Goal: Task Accomplishment & Management: Complete application form

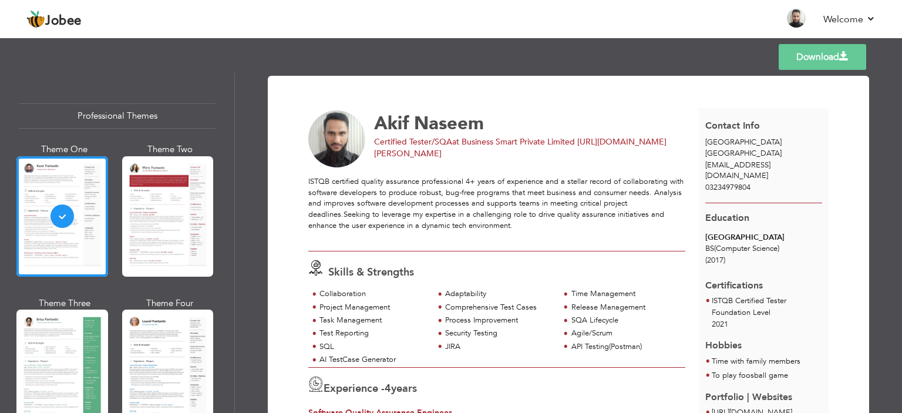
scroll to position [294, 0]
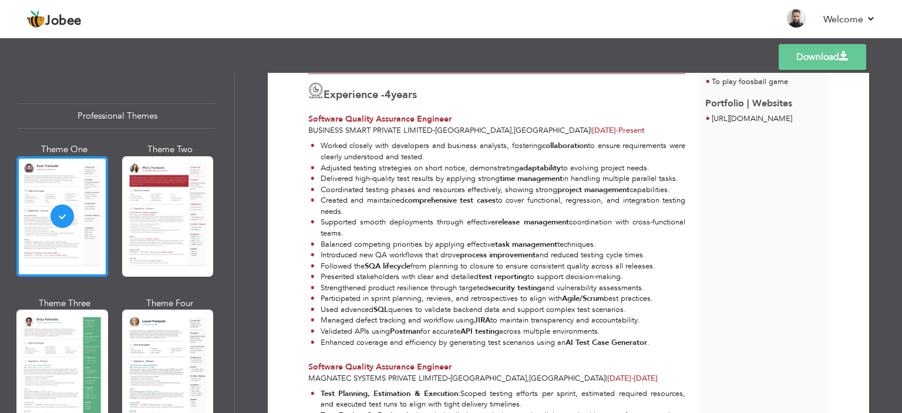
click at [377, 47] on div "Templates Download" at bounding box center [451, 57] width 902 height 38
click at [416, 37] on header "Jobee Back to Profile Resume Templates Resume Templates Cover Letters About My …" at bounding box center [451, 18] width 902 height 39
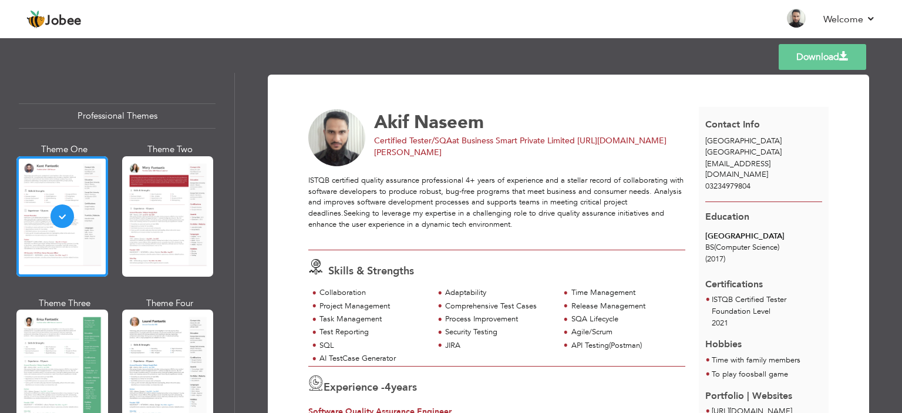
scroll to position [0, 0]
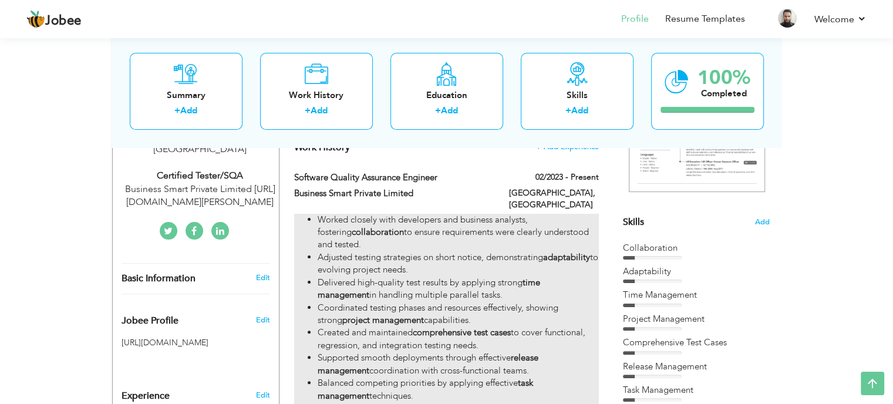
click at [474, 251] on li "Adjusted testing strategies on short notice, demonstrating adaptability to evol…" at bounding box center [458, 263] width 281 height 25
type input "Software Quality Assurance Engineer"
type input "Business Smart Private Limited"
type input "02/2023"
type input "[GEOGRAPHIC_DATA]"
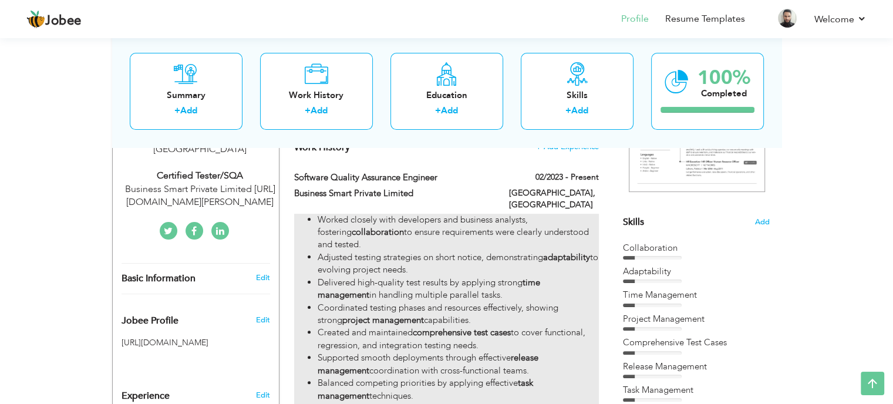
type input "[GEOGRAPHIC_DATA]"
checkbox input "true"
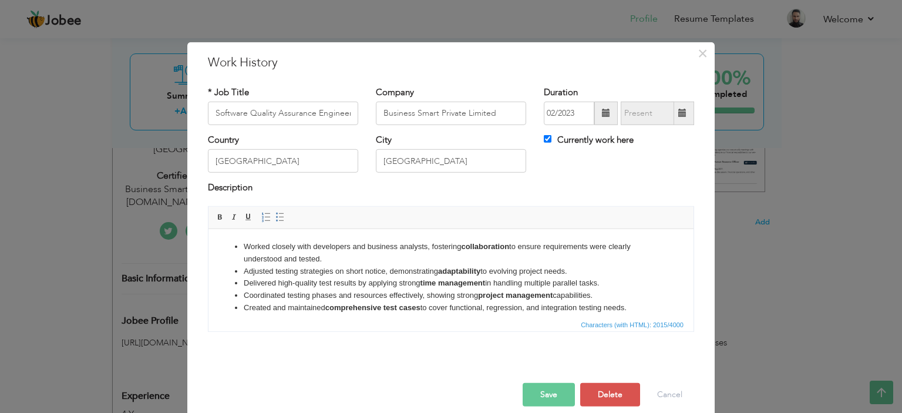
drag, startPoint x: 409, startPoint y: 294, endPoint x: 280, endPoint y: 268, distance: 131.2
click at [407, 294] on li "Coordinated testing phases and resources effectively, showing strong project ma…" at bounding box center [451, 295] width 415 height 12
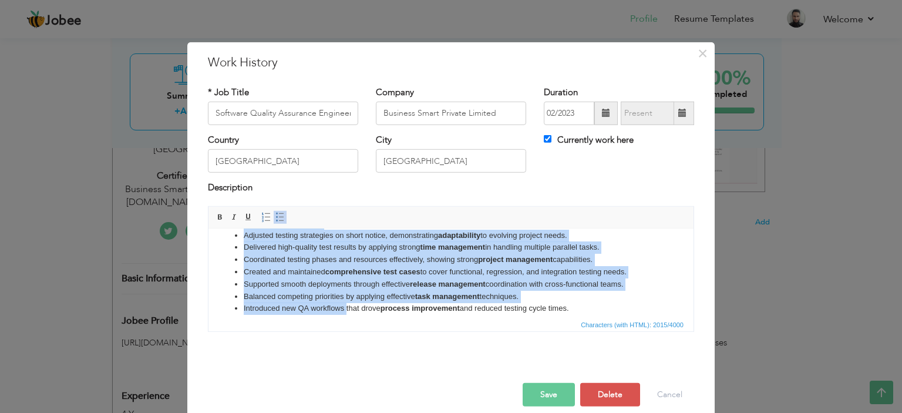
scroll to position [46, 0]
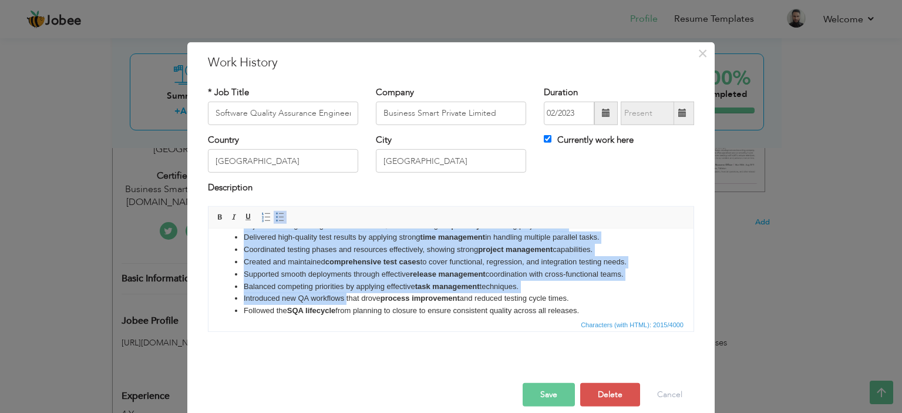
drag, startPoint x: 240, startPoint y: 245, endPoint x: 636, endPoint y: 277, distance: 397.7
click at [636, 277] on ul "Worked closely with developers and business analysts, fostering collaboration t…" at bounding box center [451, 298] width 462 height 208
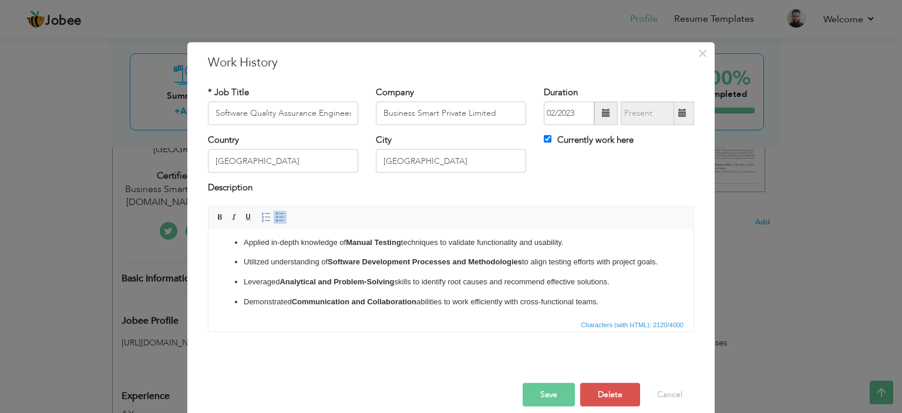
scroll to position [0, 0]
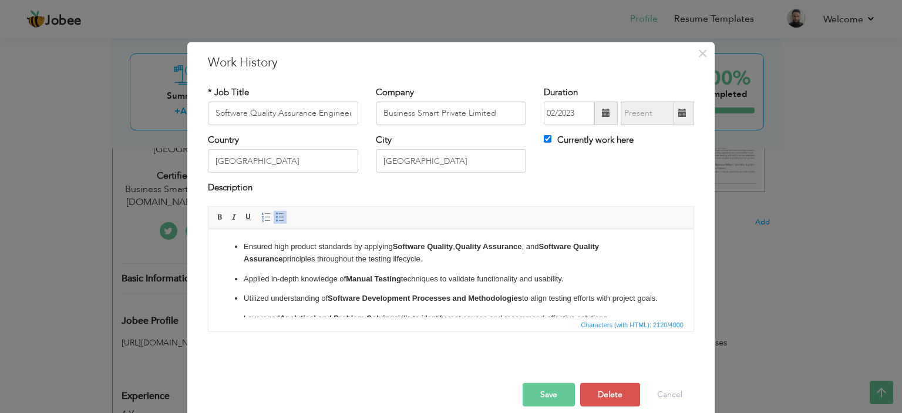
click at [244, 278] on p "Applied in-depth knowledge of Manual Testing techniques to validate functionali…" at bounding box center [451, 279] width 415 height 12
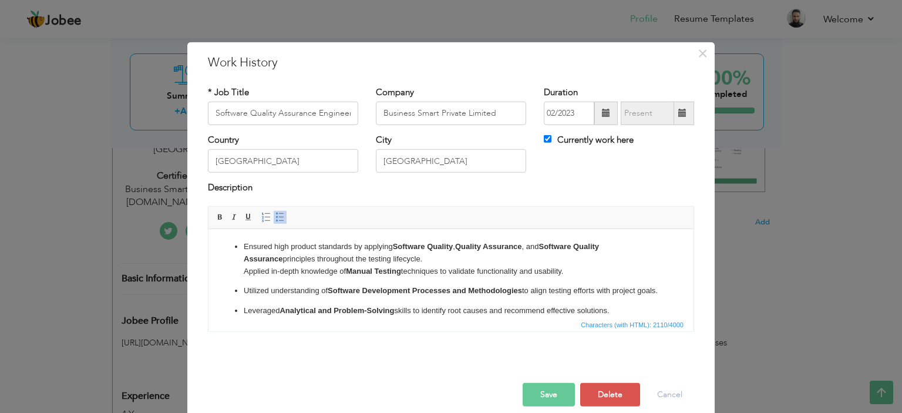
click at [245, 289] on p "Utilized understanding of Software Development Processes and Methodologies to a…" at bounding box center [451, 290] width 415 height 12
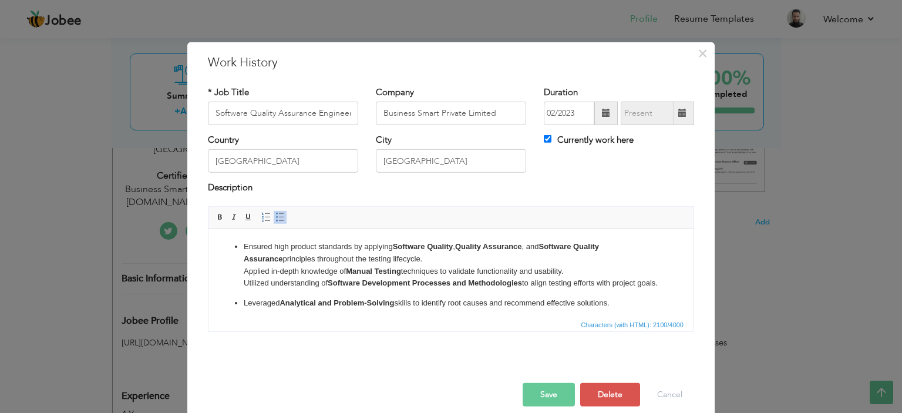
click at [234, 318] on span "Characters (with HTML): 2100/4000" at bounding box center [451, 324] width 485 height 14
drag, startPoint x: 242, startPoint y: 313, endPoint x: 463, endPoint y: 544, distance: 320.3
click at [242, 313] on ul "Ensured high product standards by applying Software Quality , Quality Assurance…" at bounding box center [451, 359] width 462 height 238
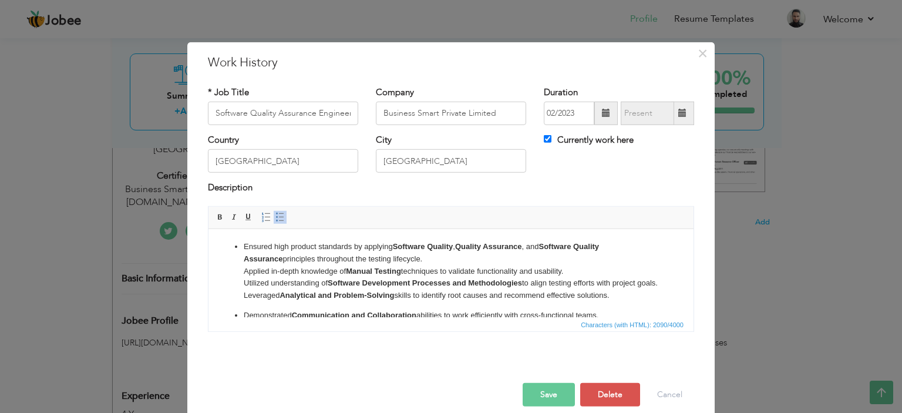
click at [278, 301] on p "Ensured high product standards by applying Software Quality , Quality Assurance…" at bounding box center [451, 270] width 415 height 61
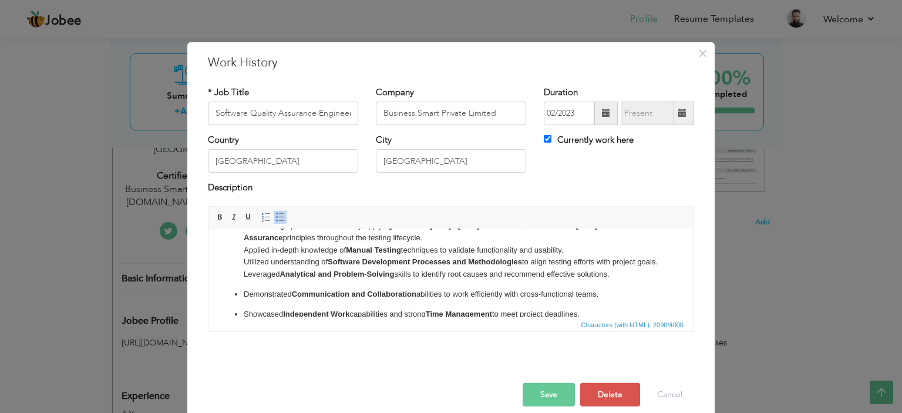
scroll to position [59, 0]
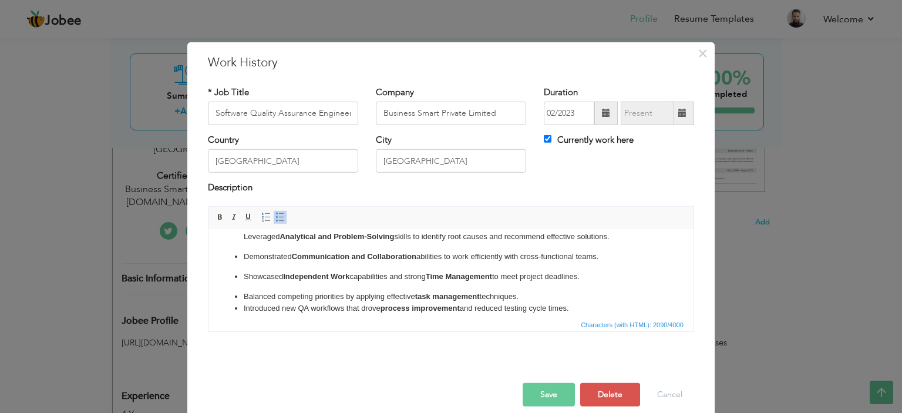
click at [256, 263] on p "Demonstrated Communication and Collaboration abilities to work efficiently with…" at bounding box center [451, 256] width 415 height 12
click at [242, 270] on ul "Ensured high product standards by applying Software Quality , Quality Assurance…" at bounding box center [451, 296] width 462 height 231
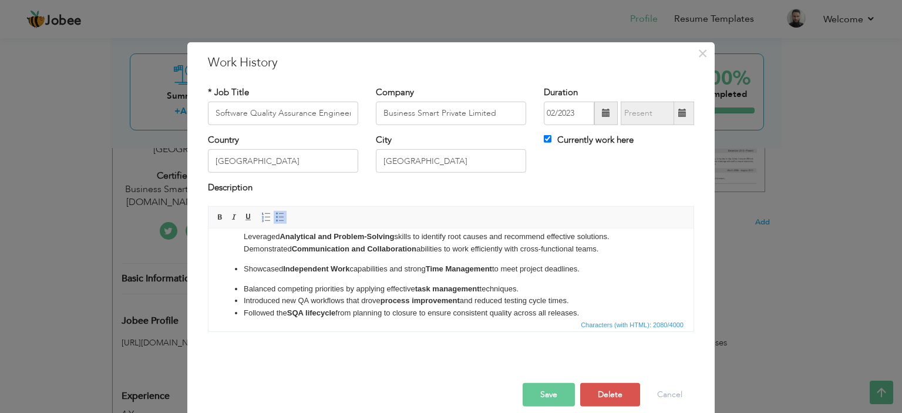
click at [244, 275] on p "Showcased Independent Work capabilities and strong Time Management to meet proj…" at bounding box center [451, 269] width 415 height 12
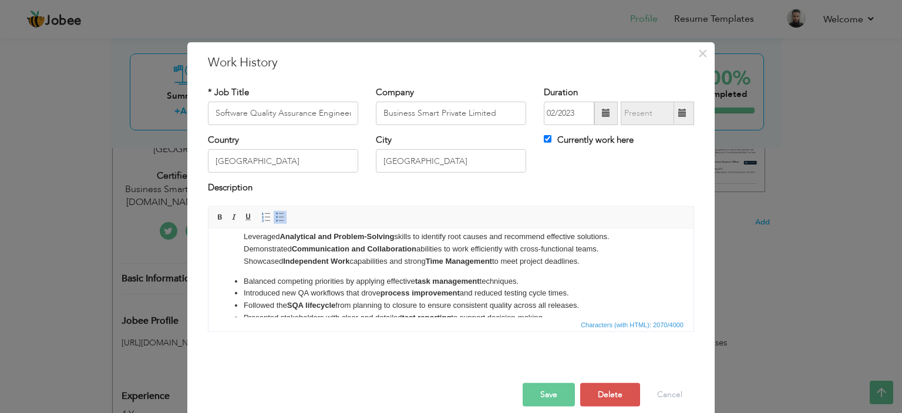
click at [242, 291] on ul "Ensured high product standards by applying Software Quality , Quality Assurance…" at bounding box center [451, 289] width 462 height 216
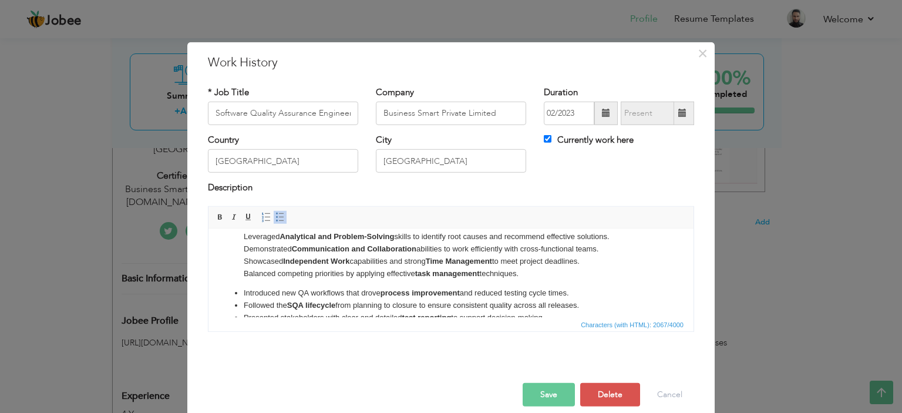
click at [244, 299] on li "Introduced new QA workflows that drove process improvement and reduced testing …" at bounding box center [451, 293] width 415 height 12
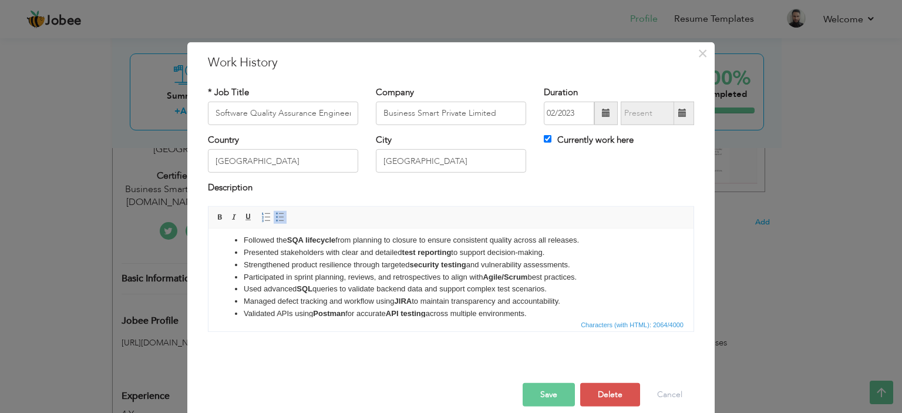
scroll to position [103, 0]
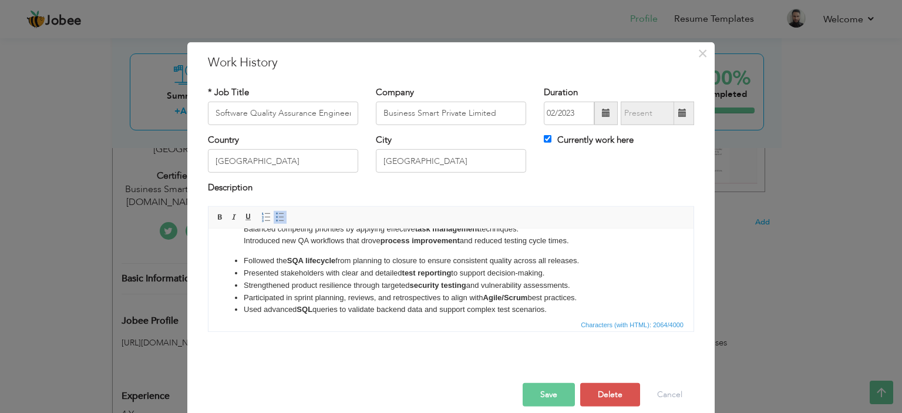
click at [245, 265] on ul "Ensured high product standards by applying Software Quality , Quality Assurance…" at bounding box center [451, 245] width 462 height 216
click at [427, 267] on li "Followed the SQA lifecycle from planning to closure to ensure consistent qualit…" at bounding box center [451, 260] width 415 height 12
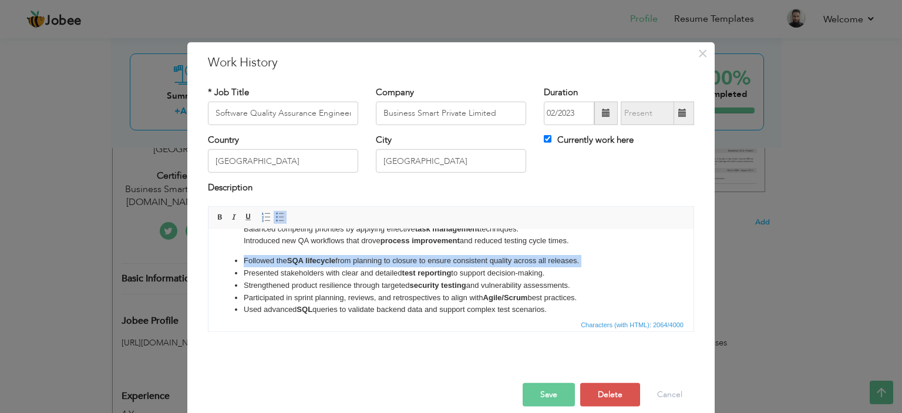
click at [427, 267] on li "Followed the SQA lifecycle from planning to closure to ensure consistent qualit…" at bounding box center [451, 260] width 415 height 12
click at [425, 267] on li "Followed the SQA lifecycle from planning to closure to ensure consistent qualit…" at bounding box center [451, 260] width 415 height 12
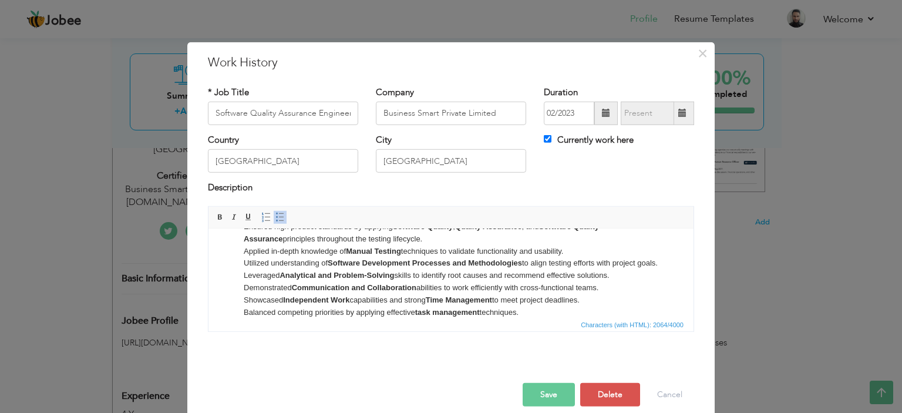
scroll to position [0, 0]
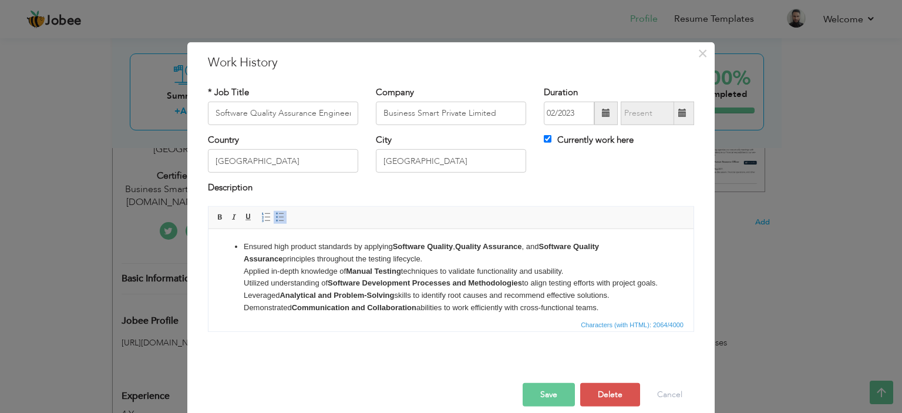
click at [423, 264] on p "Ensured high product standards by applying Software Quality , Quality Assurance…" at bounding box center [451, 295] width 415 height 110
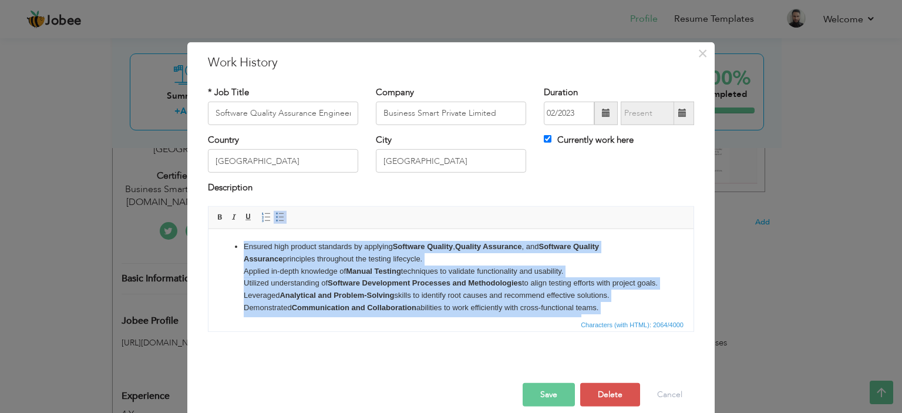
click at [275, 218] on span at bounding box center [279, 217] width 9 height 9
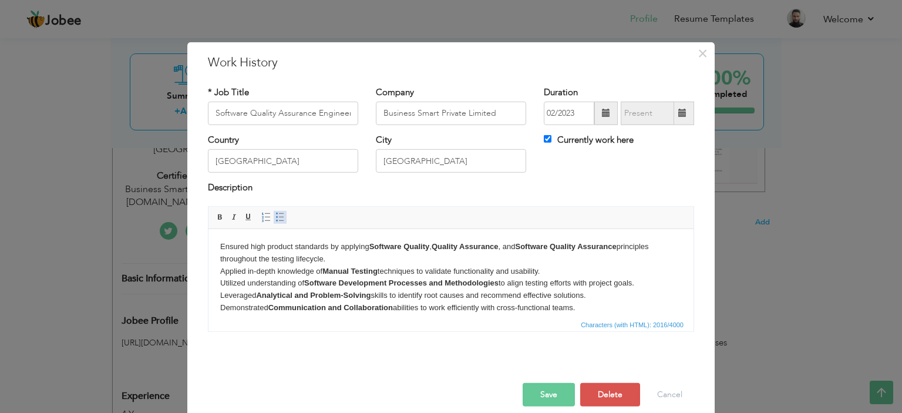
click at [275, 218] on span at bounding box center [279, 217] width 9 height 9
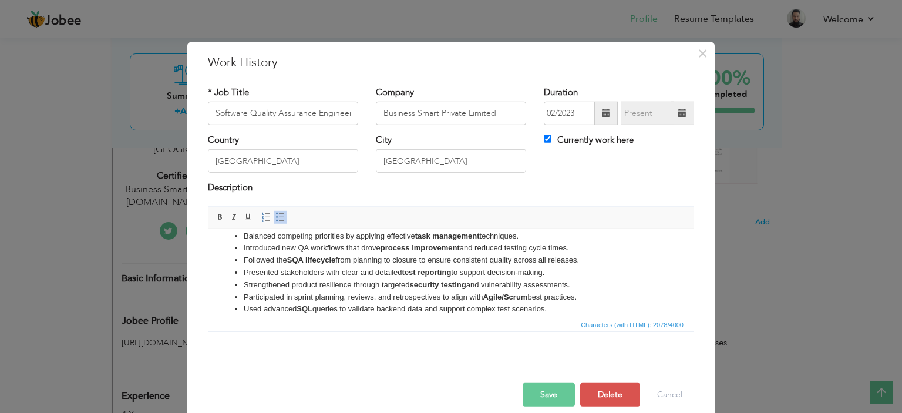
scroll to position [38, 0]
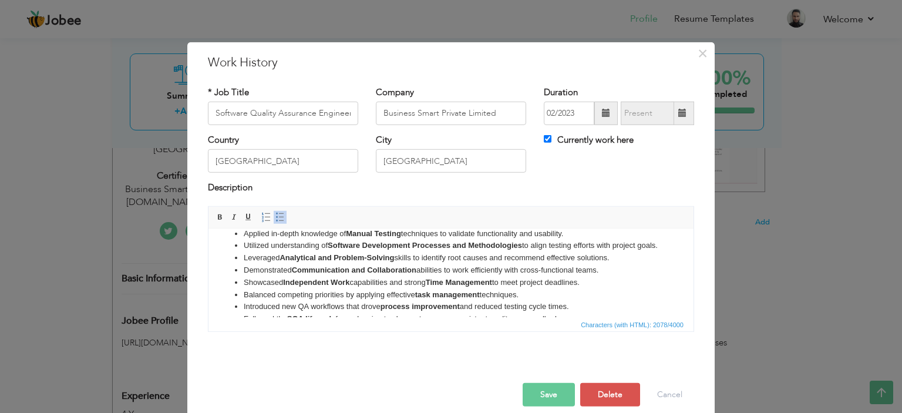
click at [324, 261] on strong "Analytical and Problem-Solving" at bounding box center [337, 257] width 115 height 9
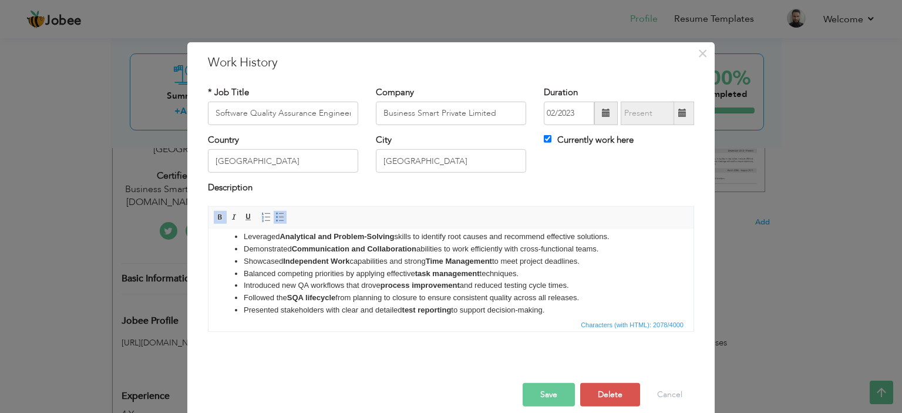
click at [469, 277] on strong "task management" at bounding box center [447, 272] width 65 height 9
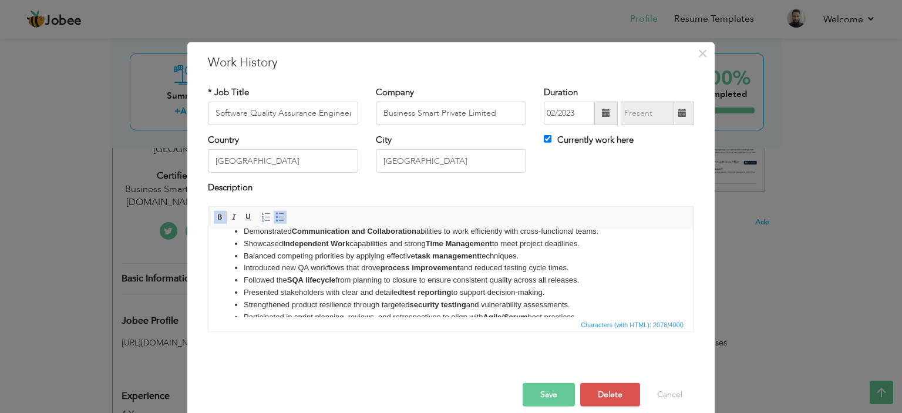
scroll to position [0, 0]
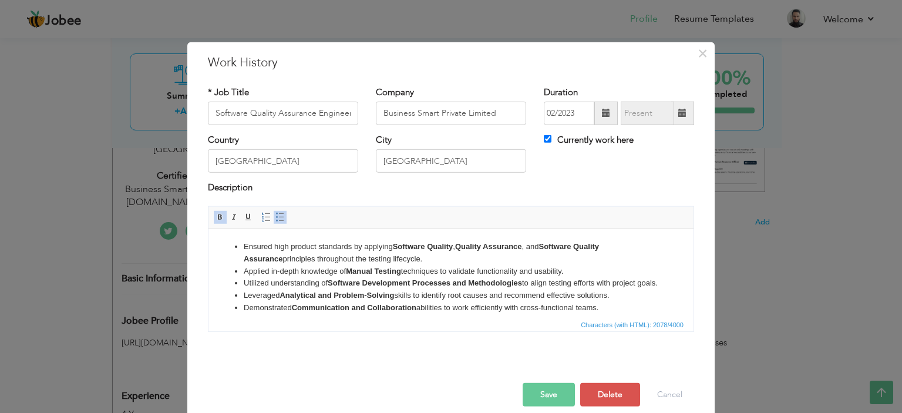
click at [493, 254] on li "Ensured high product standards by applying Software Quality , Quality Assurance…" at bounding box center [451, 252] width 415 height 25
click at [426, 263] on li "Ensured high product standards by applying Software Quality , Quality Assurance…" at bounding box center [451, 252] width 415 height 25
click at [429, 287] on li "Utilized understanding of Software Development Processes and Methodologies to a…" at bounding box center [451, 283] width 415 height 12
click at [429, 301] on li "Leveraged Analytical and Problem-Solving skills to identify root causes and rec…" at bounding box center [451, 295] width 415 height 12
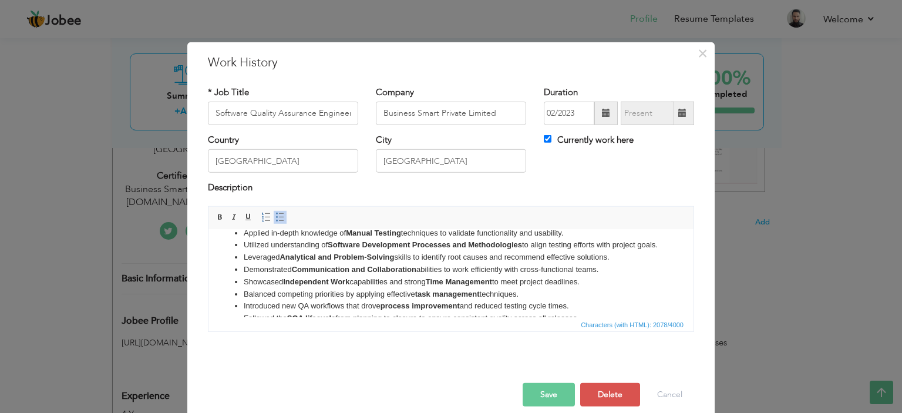
scroll to position [59, 0]
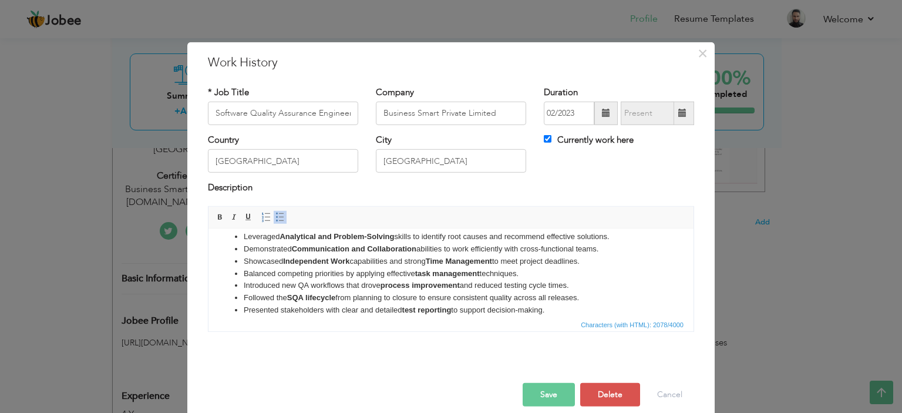
click at [422, 243] on li "Leveraged Analytical and Problem-Solving skills to identify root causes and rec…" at bounding box center [451, 236] width 415 height 12
click at [416, 253] on strong "Communication and Collaboration" at bounding box center [354, 248] width 125 height 9
click at [437, 265] on strong "Time Management" at bounding box center [459, 260] width 66 height 9
click at [436, 277] on strong "task management" at bounding box center [447, 272] width 65 height 9
click at [433, 289] on strong "process improvement" at bounding box center [420, 284] width 79 height 9
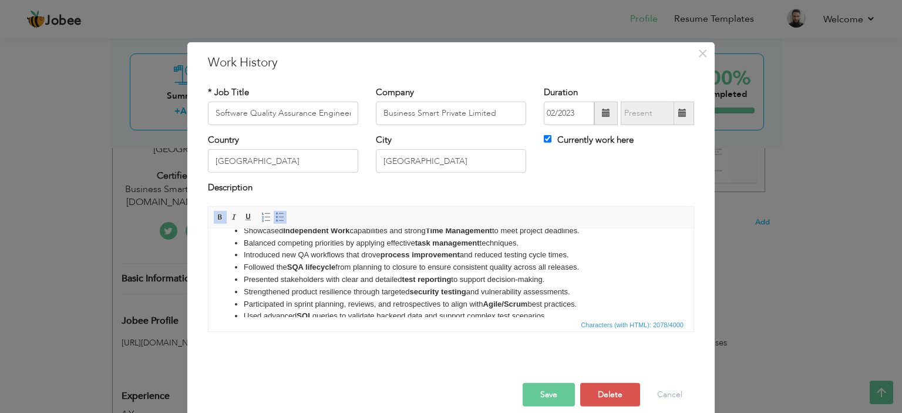
scroll to position [117, 0]
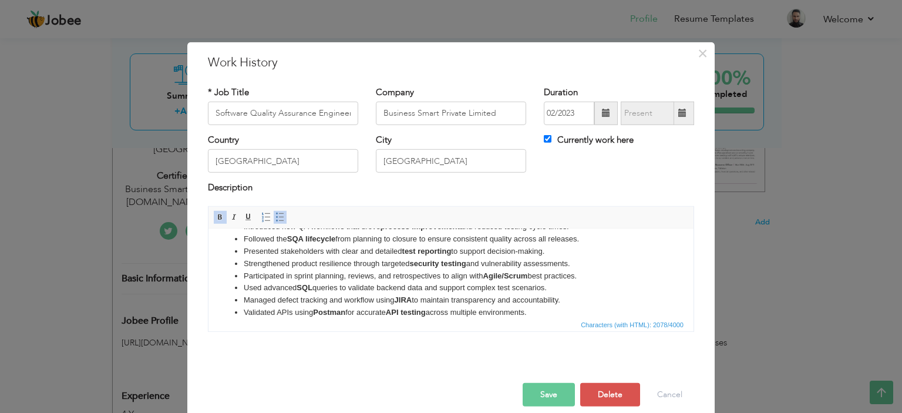
click at [439, 245] on li "Followed the SQA lifecycle from planning to closure to ensure consistent qualit…" at bounding box center [451, 239] width 415 height 12
click at [438, 267] on strong "security testing" at bounding box center [438, 262] width 56 height 9
click at [514, 280] on strong "Agile/Scrum" at bounding box center [505, 275] width 45 height 9
click at [417, 306] on li "Managed defect tracking and workflow using JIRA to maintain transparency and ac…" at bounding box center [451, 300] width 415 height 12
click at [355, 306] on li "Managed defect tracking and workflow using JIRA to maintain transparency and ac…" at bounding box center [451, 300] width 415 height 12
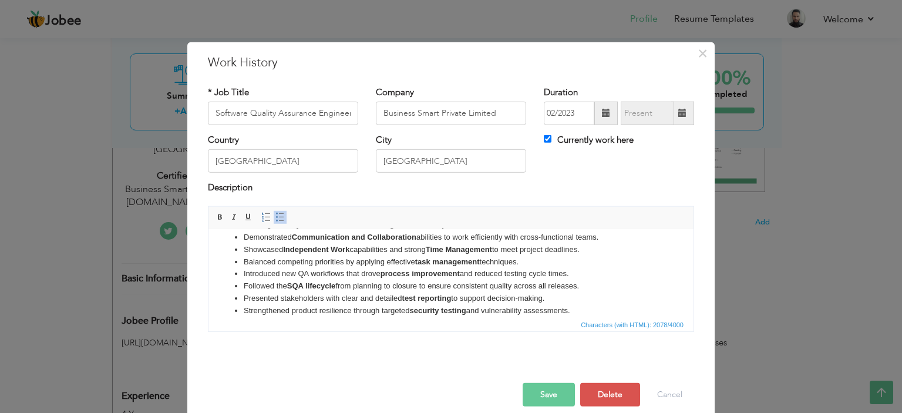
scroll to position [96, 0]
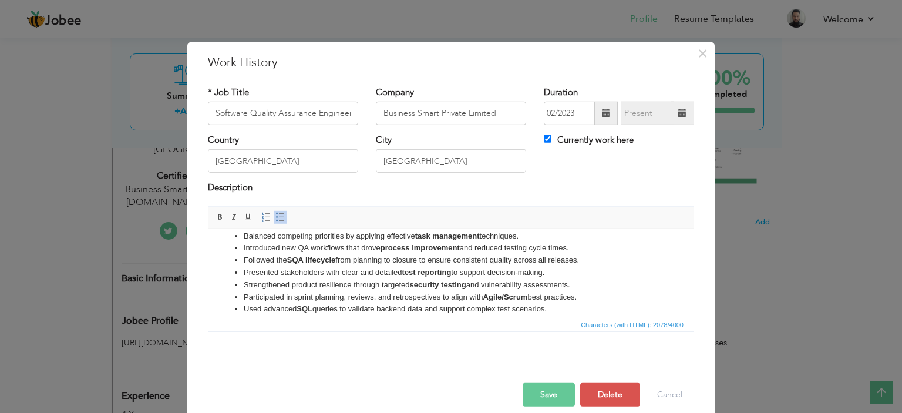
click at [464, 288] on strong "security testing" at bounding box center [438, 284] width 56 height 9
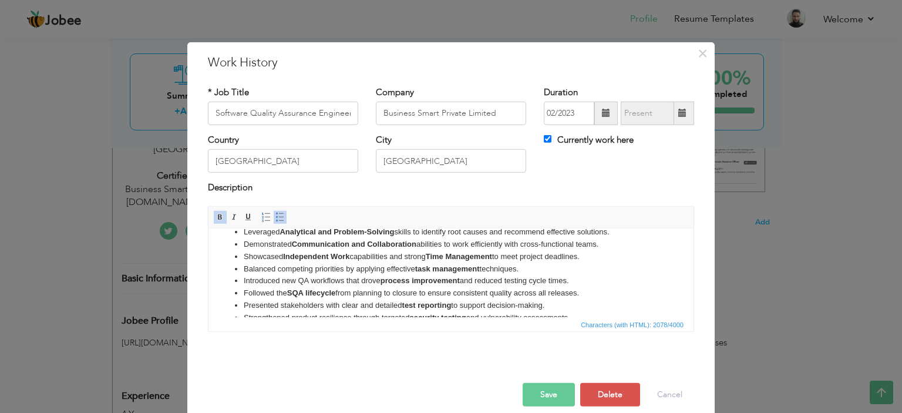
scroll to position [0, 0]
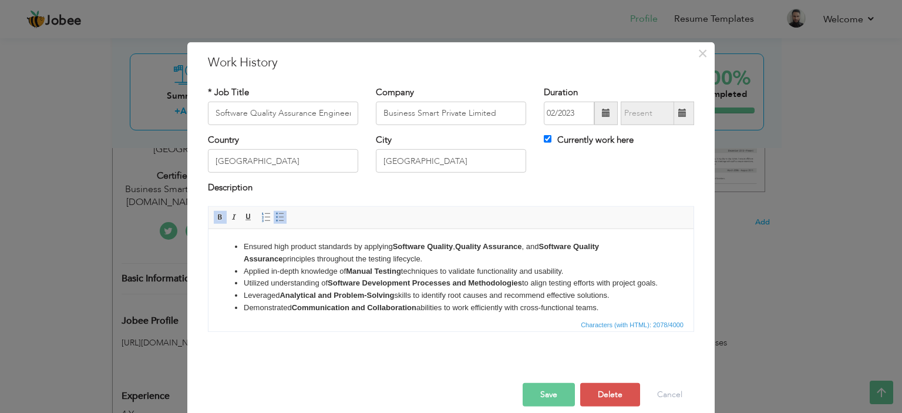
click at [278, 289] on li "Utilized understanding of Software Development Processes and Methodologies to a…" at bounding box center [451, 283] width 415 height 12
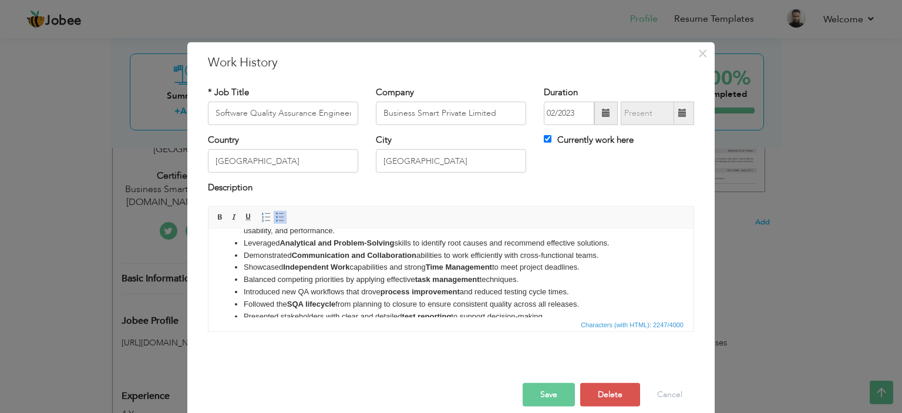
scroll to position [59, 0]
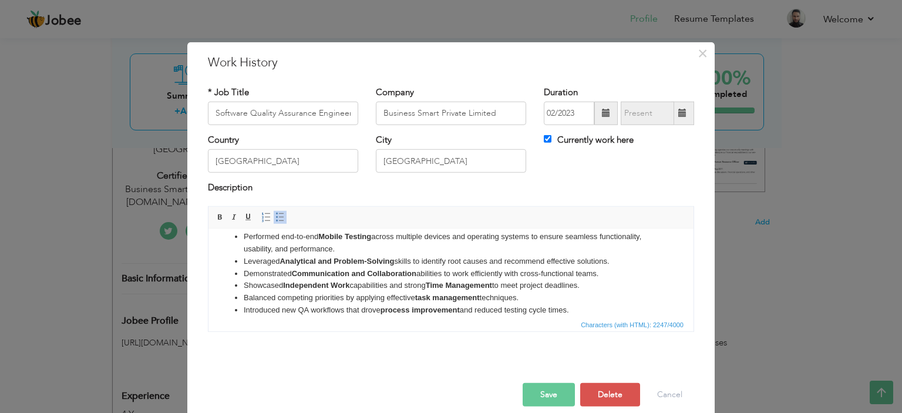
click at [542, 396] on button "Save" at bounding box center [549, 394] width 52 height 23
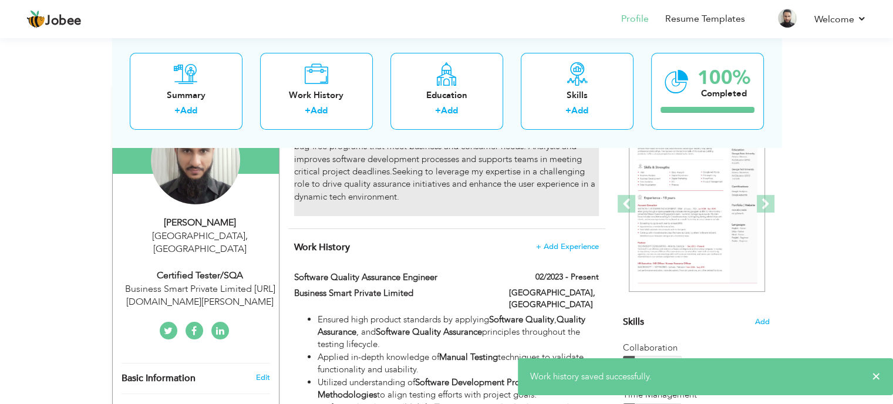
scroll to position [177, 0]
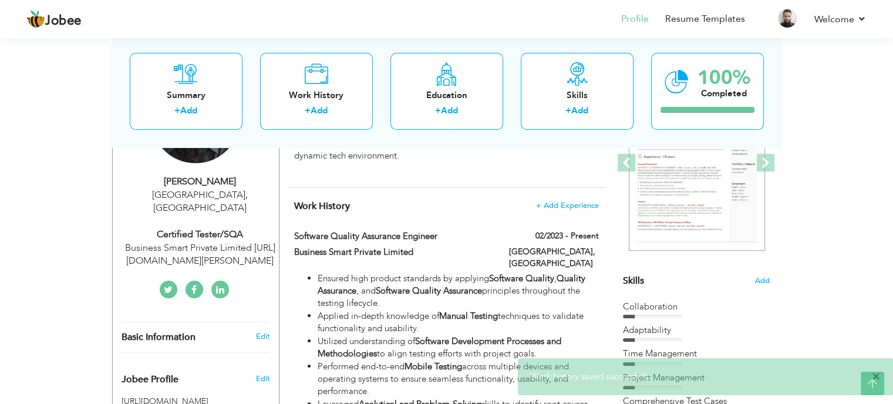
click at [877, 375] on span "×" at bounding box center [876, 377] width 9 height 12
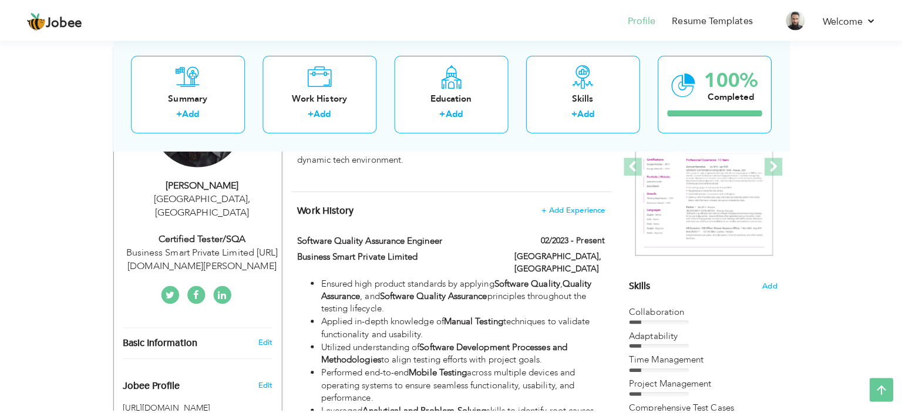
scroll to position [236, 0]
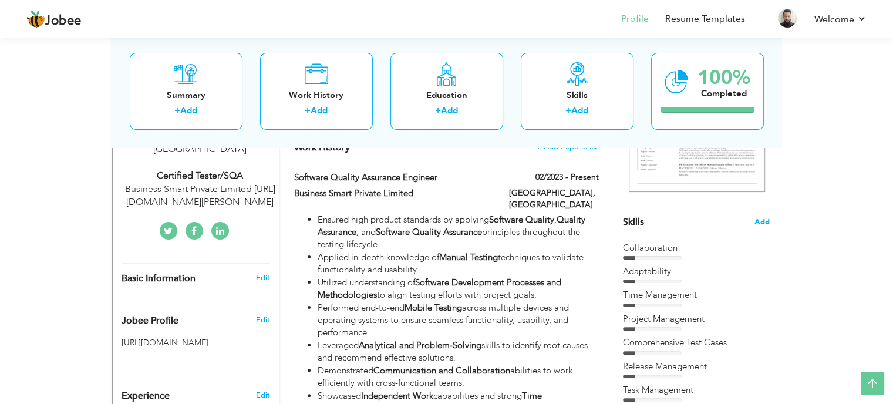
click at [765, 220] on span "Add" at bounding box center [762, 222] width 15 height 11
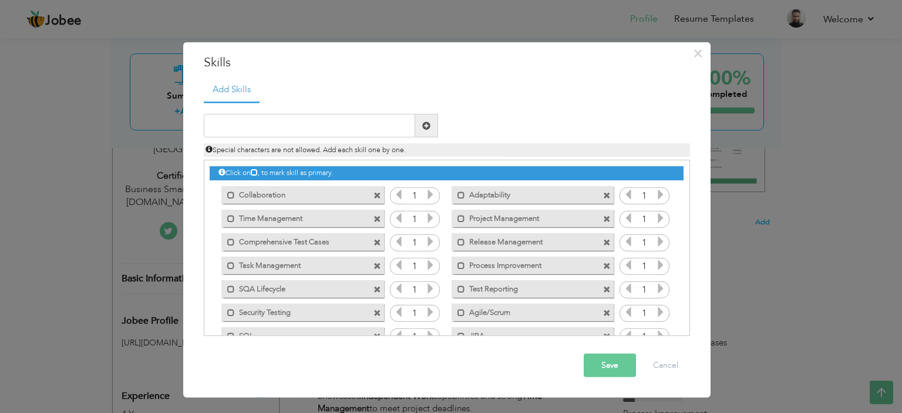
click at [603, 195] on span at bounding box center [607, 195] width 8 height 8
drag, startPoint x: 380, startPoint y: 218, endPoint x: 369, endPoint y: 218, distance: 10.6
click at [380, 219] on span at bounding box center [379, 215] width 11 height 12
click at [604, 220] on span at bounding box center [607, 219] width 8 height 8
click at [374, 240] on span at bounding box center [378, 242] width 8 height 8
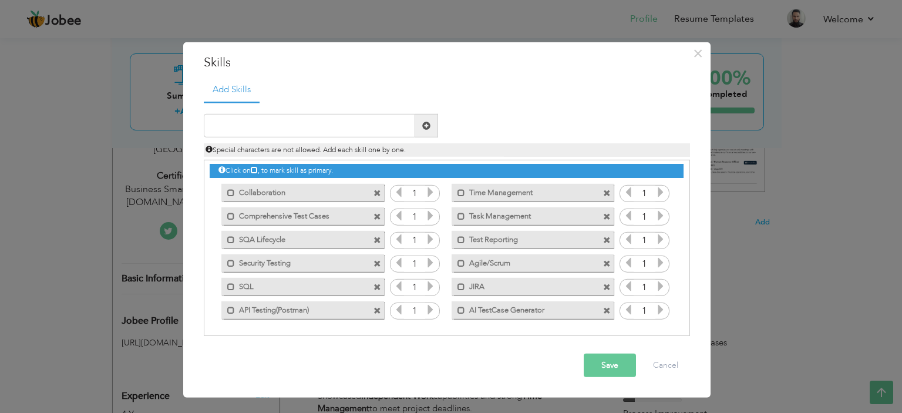
scroll to position [2, 0]
click at [289, 133] on input "text" at bounding box center [309, 125] width 211 height 23
type input "Mobile App Testing"
click at [421, 127] on span at bounding box center [426, 125] width 23 height 23
click at [352, 118] on input "text" at bounding box center [309, 125] width 211 height 23
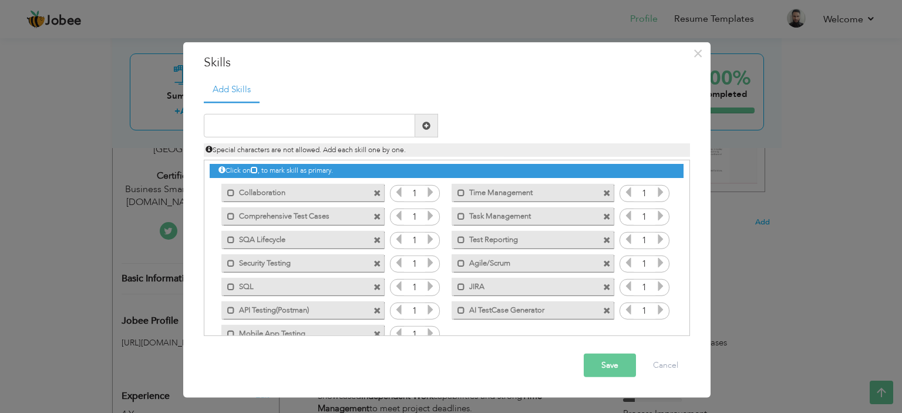
click at [374, 332] on span at bounding box center [378, 334] width 8 height 8
click at [310, 124] on input "text" at bounding box center [309, 125] width 211 height 23
type input "Mobile App Testing(Andriod/IOS)"
click at [429, 125] on span at bounding box center [426, 126] width 8 height 8
click at [274, 127] on input "text" at bounding box center [309, 125] width 211 height 23
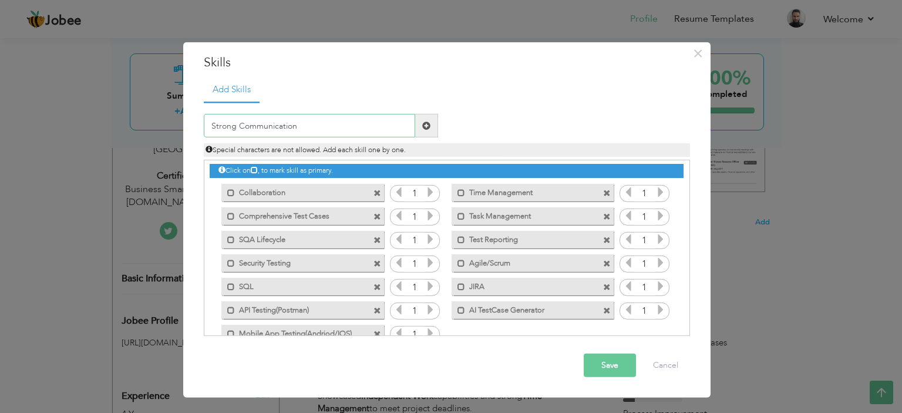
drag, startPoint x: 235, startPoint y: 126, endPoint x: 196, endPoint y: 121, distance: 39.1
click at [201, 121] on div "Strong Communication" at bounding box center [321, 125] width 252 height 23
type input "Good Communication"
click at [426, 115] on span at bounding box center [426, 125] width 23 height 23
click at [604, 369] on button "Save" at bounding box center [610, 365] width 52 height 23
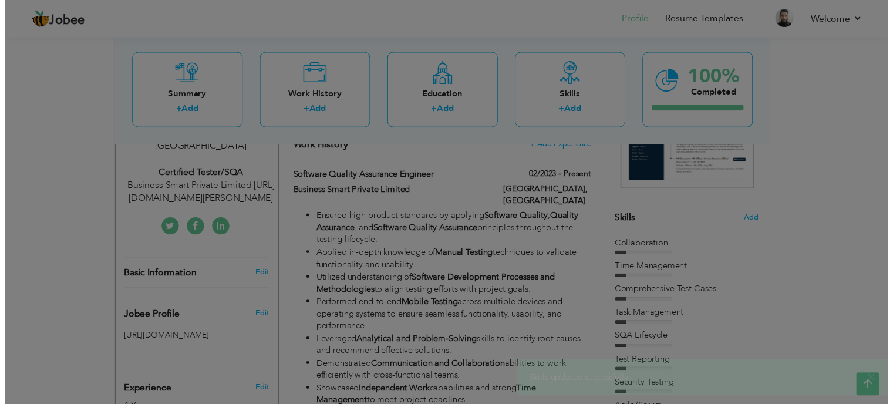
scroll to position [0, 0]
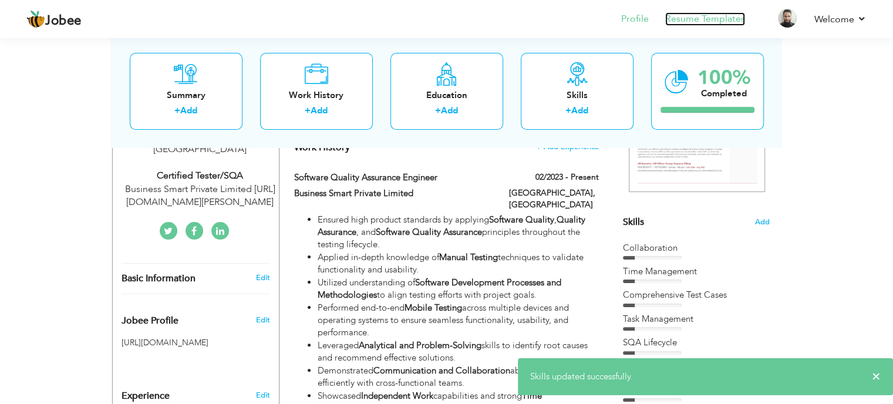
click at [683, 17] on link "Resume Templates" at bounding box center [705, 19] width 80 height 14
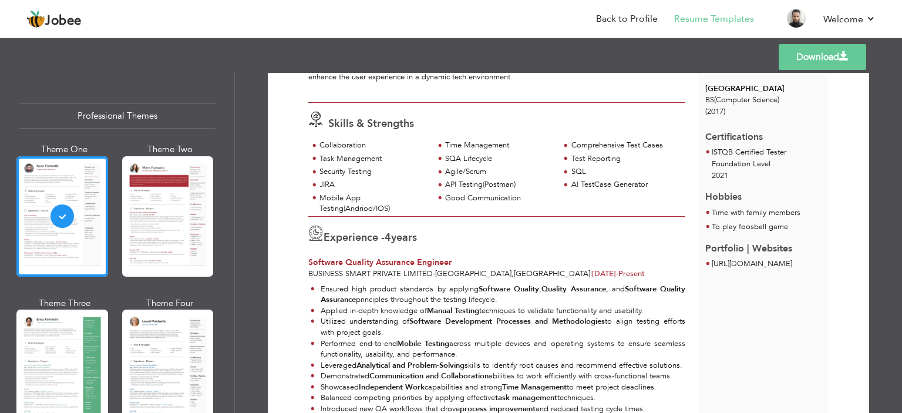
scroll to position [176, 0]
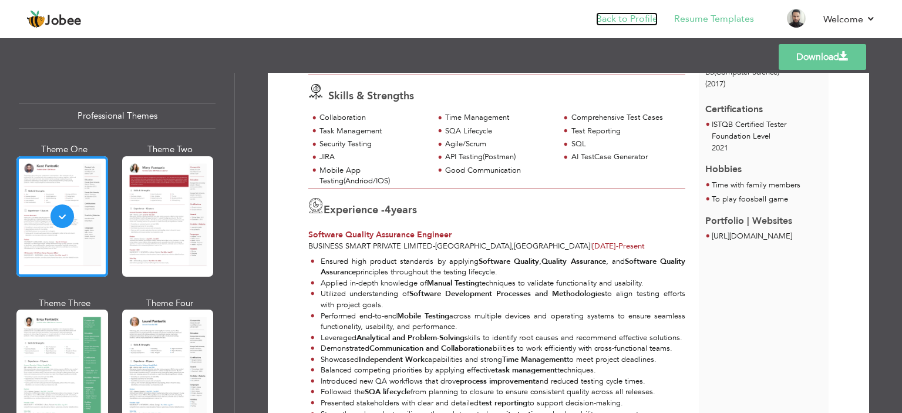
click at [624, 16] on link "Back to Profile" at bounding box center [627, 19] width 62 height 14
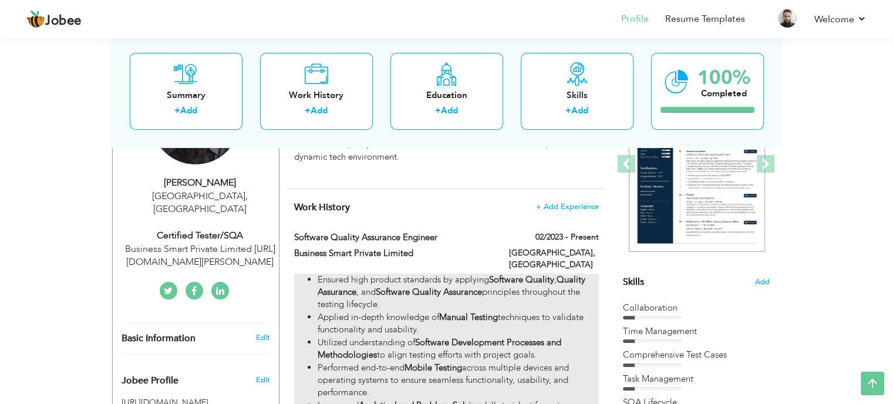
click at [475, 286] on strong "Software Quality Assurance" at bounding box center [429, 292] width 106 height 12
type input "Software Quality Assurance Engineer"
type input "Business Smart Private Limited"
type input "02/2023"
type input "[GEOGRAPHIC_DATA]"
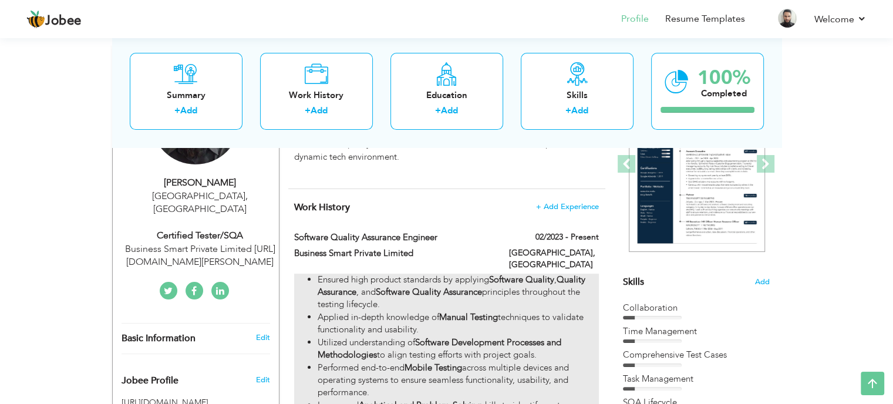
type input "[GEOGRAPHIC_DATA]"
checkbox input "true"
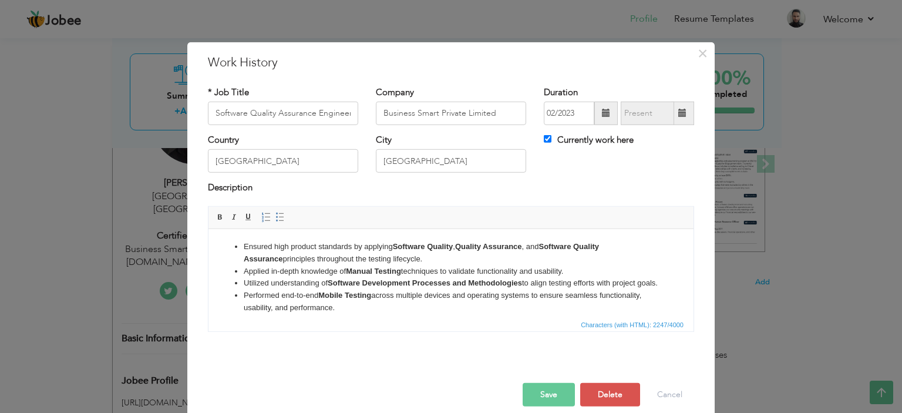
click at [482, 244] on strong "Quality Assurance" at bounding box center [488, 245] width 67 height 9
click at [428, 243] on strong "Software Quality" at bounding box center [423, 245] width 60 height 9
click at [550, 247] on strong "Software Quality Assurance" at bounding box center [419, 251] width 350 height 21
drag, startPoint x: 543, startPoint y: 245, endPoint x: 453, endPoint y: 244, distance: 89.9
click at [453, 244] on li "Ensured high product standards by applying Quality Control , Quality Assurance …" at bounding box center [451, 252] width 415 height 25
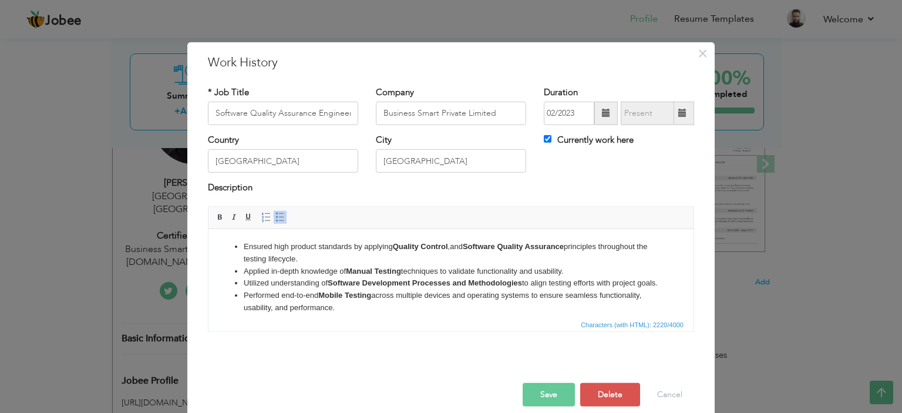
click at [550, 389] on button "Save" at bounding box center [549, 394] width 52 height 23
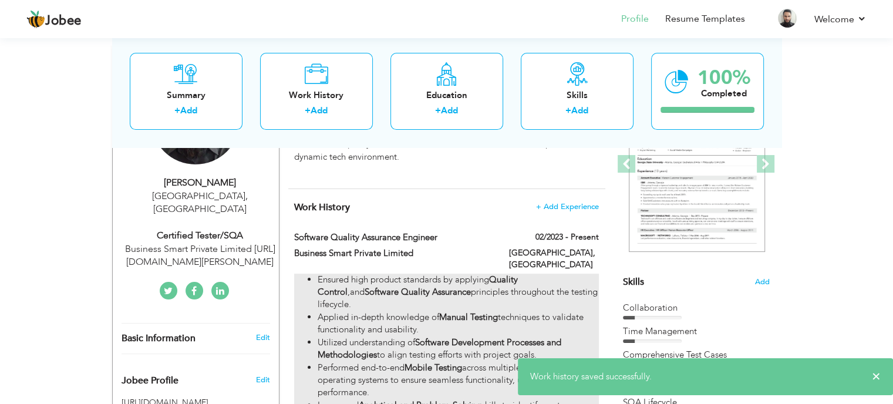
click at [511, 277] on li "Ensured high product standards by applying Quality Control ,and Software Qualit…" at bounding box center [458, 293] width 281 height 38
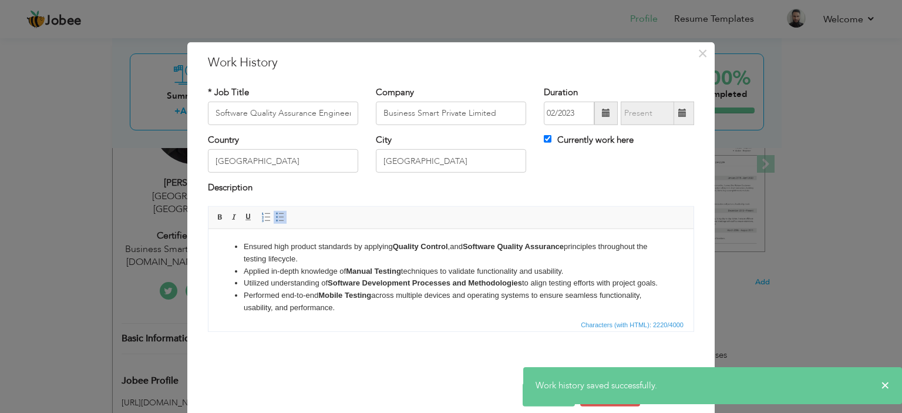
click at [459, 248] on li "Ensured high product standards by applying Quality Control ,and Software Qualit…" at bounding box center [451, 252] width 415 height 25
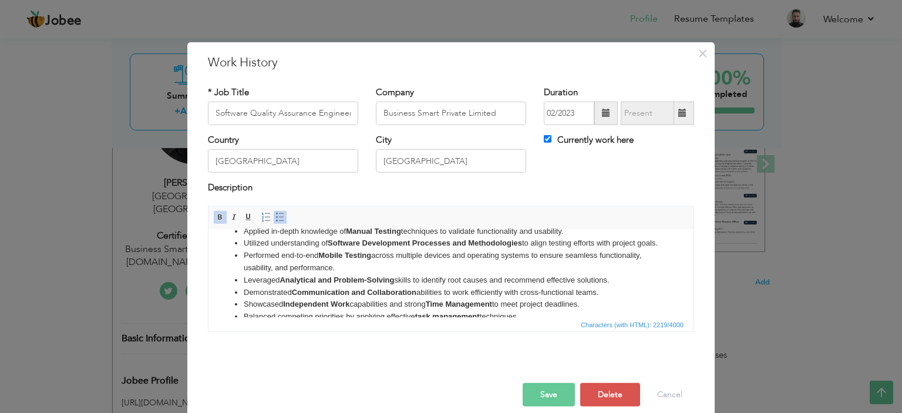
scroll to position [59, 0]
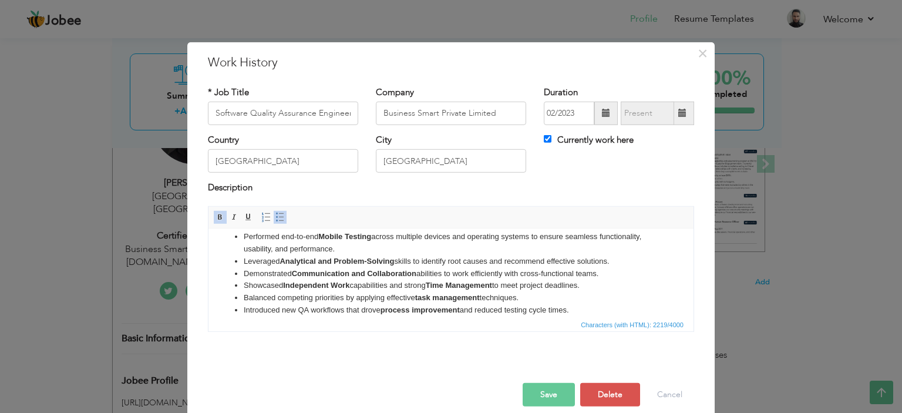
click at [554, 385] on button "Save" at bounding box center [549, 394] width 52 height 23
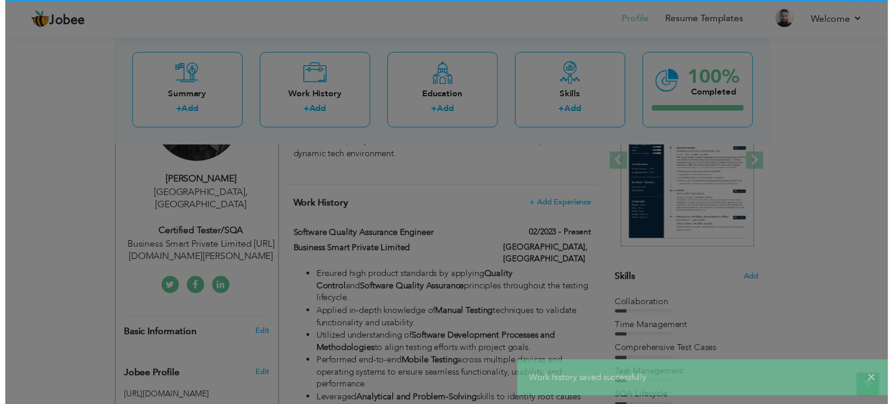
scroll to position [0, 0]
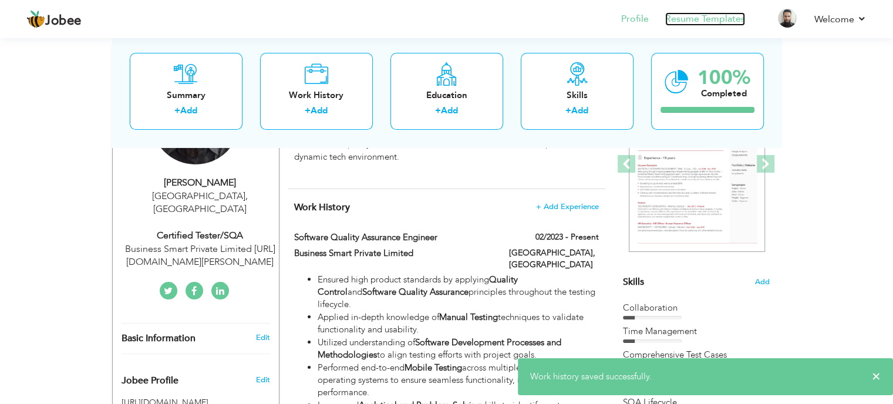
click at [695, 14] on link "Resume Templates" at bounding box center [705, 19] width 80 height 14
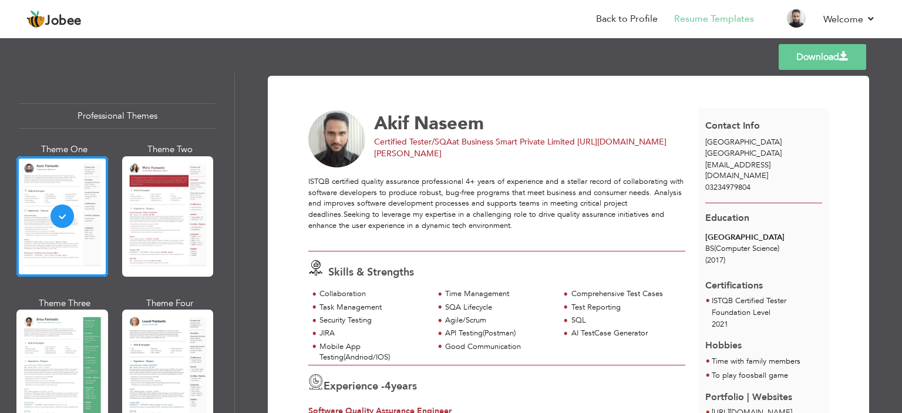
click at [853, 53] on link "Download" at bounding box center [823, 57] width 88 height 26
